Goal: Navigation & Orientation: Find specific page/section

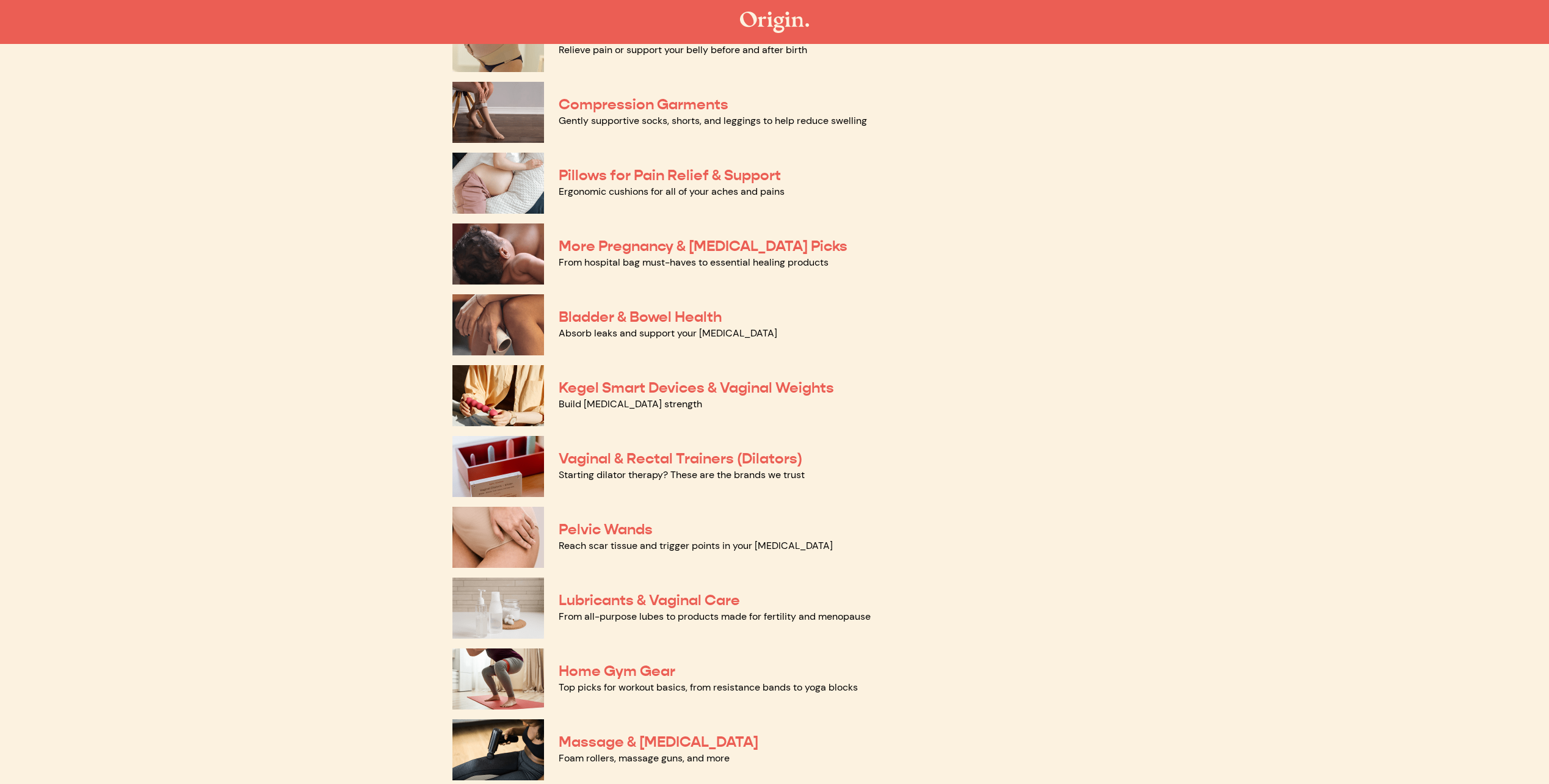
scroll to position [183, 0]
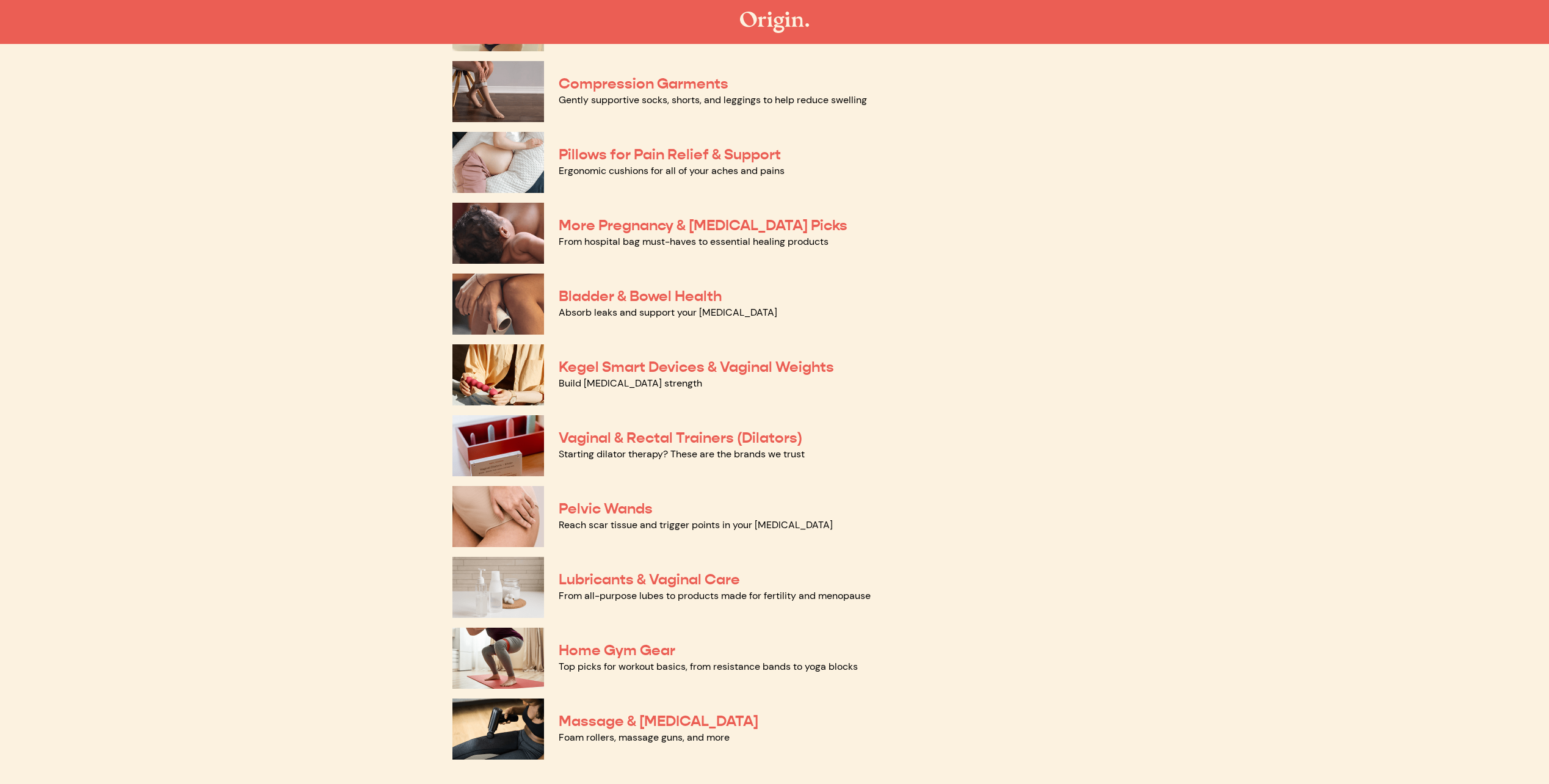
click at [490, 436] on img at bounding box center [498, 445] width 91 height 61
click at [522, 382] on img at bounding box center [498, 375] width 91 height 61
click at [500, 294] on img at bounding box center [498, 304] width 91 height 61
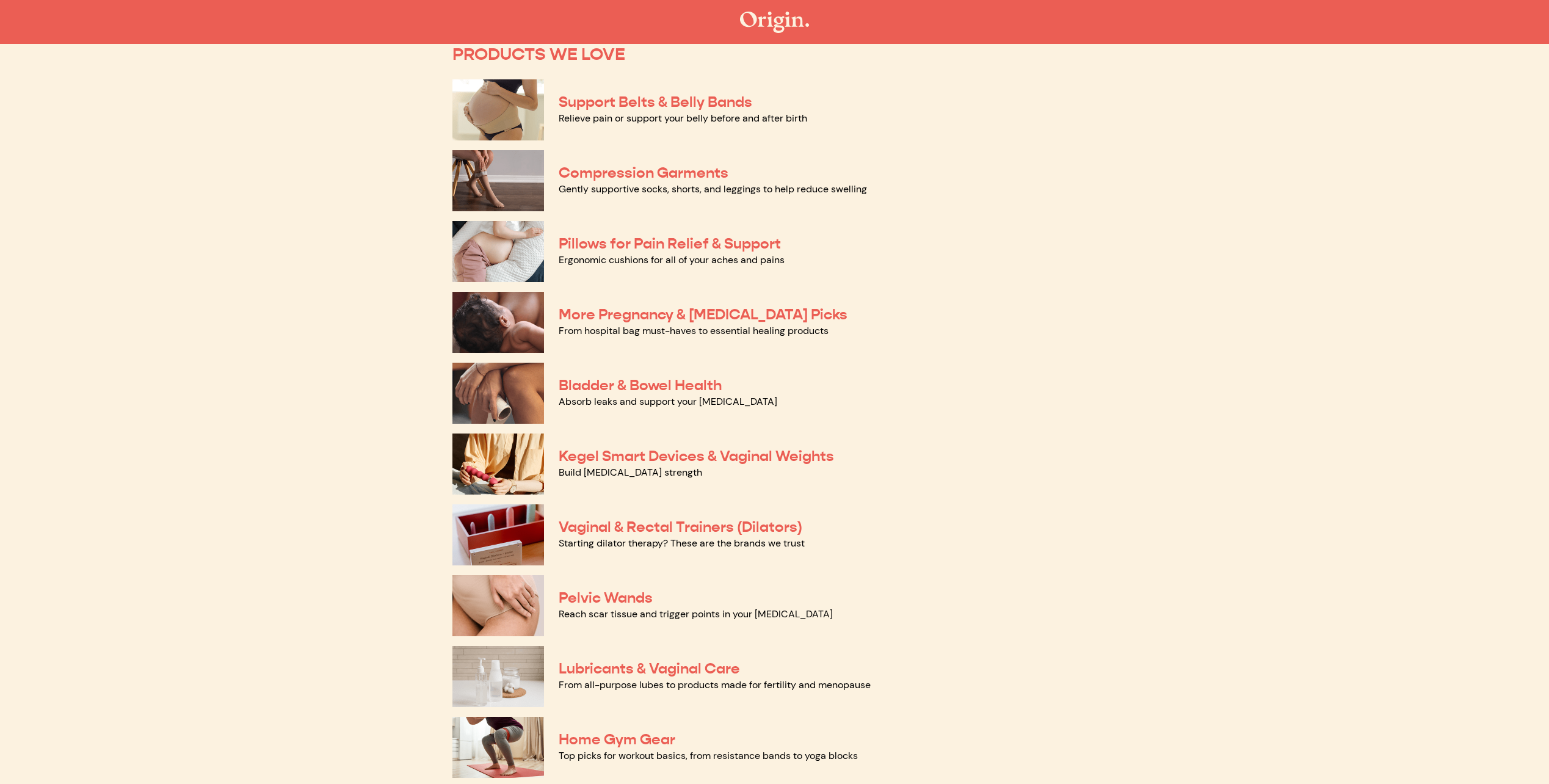
scroll to position [0, 0]
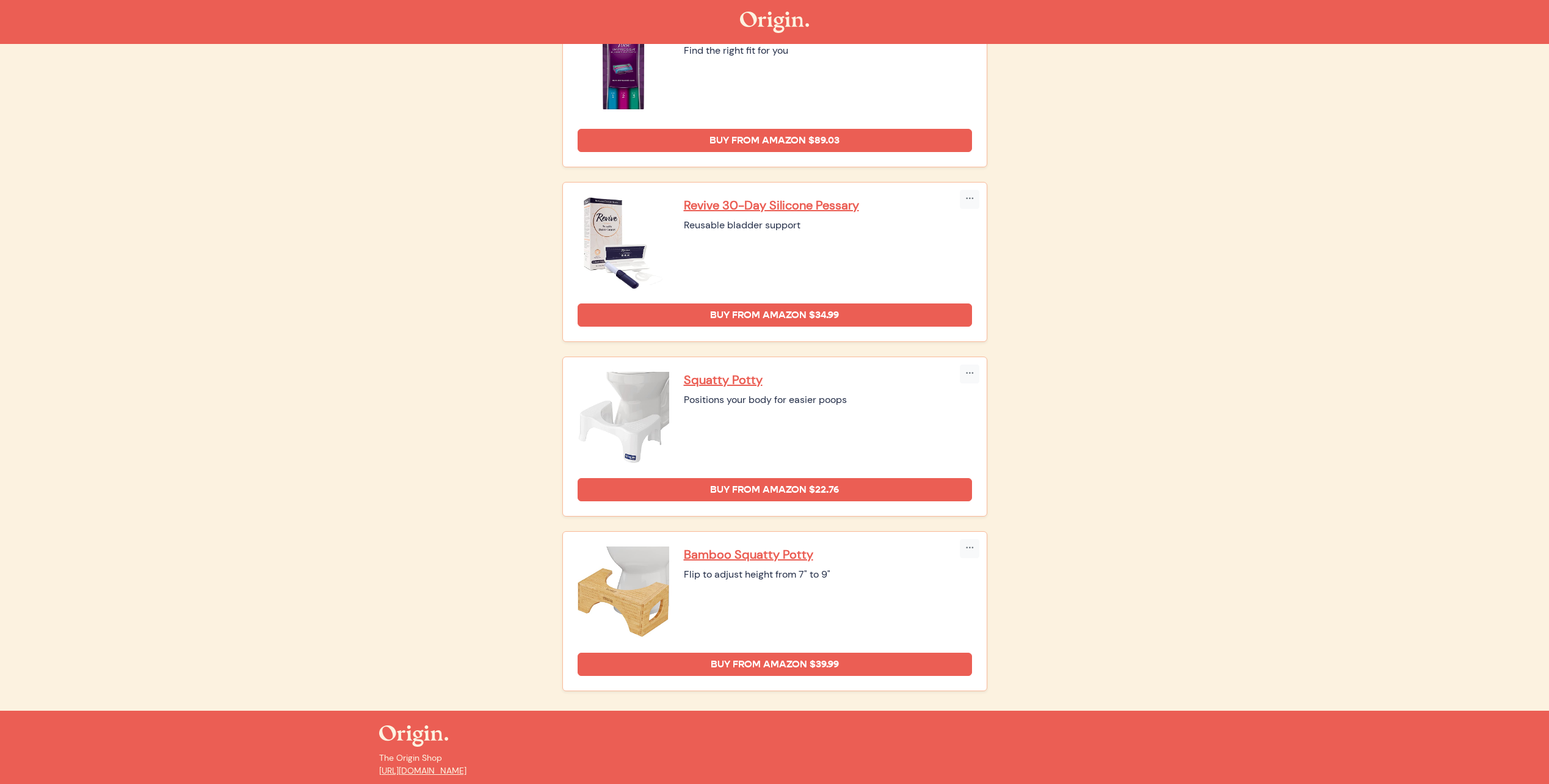
scroll to position [585, 0]
